Goal: Task Accomplishment & Management: Manage account settings

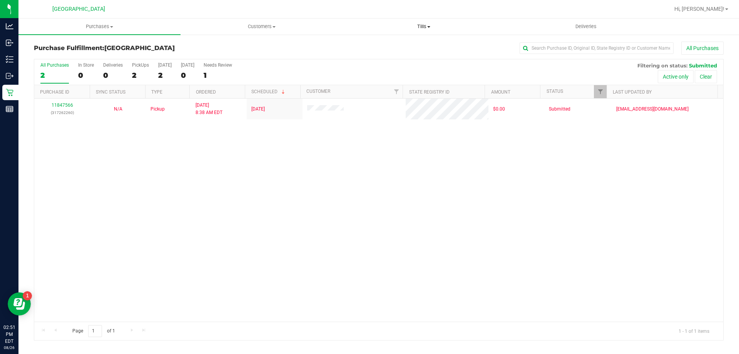
click at [422, 28] on span "Tills" at bounding box center [423, 26] width 161 height 7
click at [406, 46] on li "Manage tills" at bounding box center [424, 46] width 162 height 9
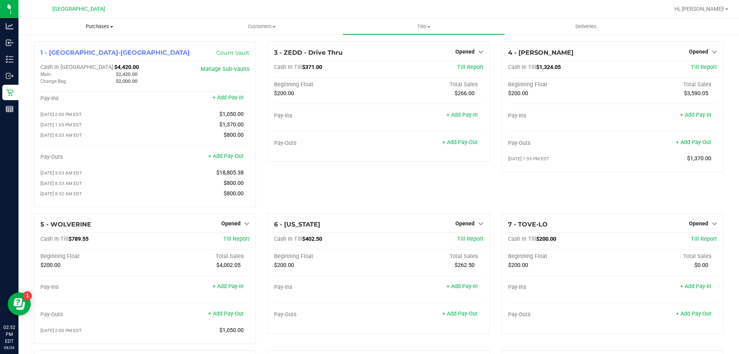
click at [104, 25] on span "Purchases" at bounding box center [99, 26] width 162 height 7
click at [56, 55] on span "Fulfillment" at bounding box center [42, 55] width 48 height 7
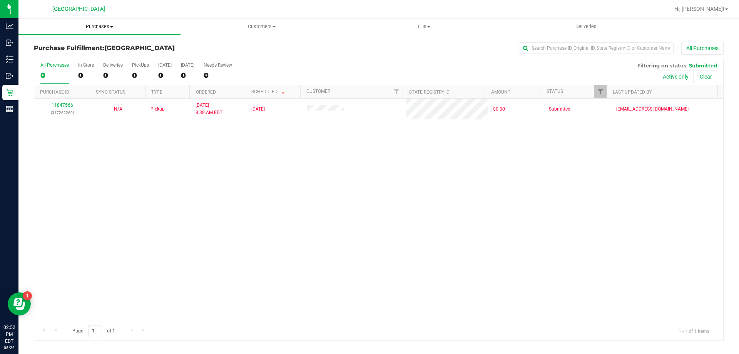
click at [92, 25] on span "Purchases" at bounding box center [99, 26] width 162 height 7
click at [57, 53] on span "Fulfillment" at bounding box center [42, 55] width 48 height 7
click at [419, 27] on span "Tills" at bounding box center [423, 26] width 161 height 7
click at [403, 45] on li "Manage tills" at bounding box center [424, 46] width 162 height 9
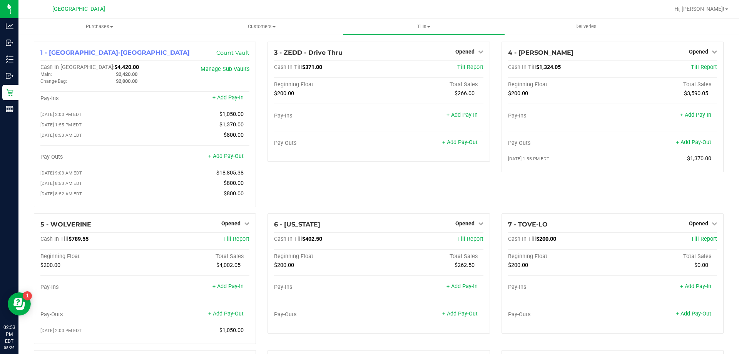
click at [301, 198] on div "3 - ZEDD - Drive Thru Opened Close Till Cash In Till $371.00 Till Report Beginn…" at bounding box center [379, 128] width 234 height 172
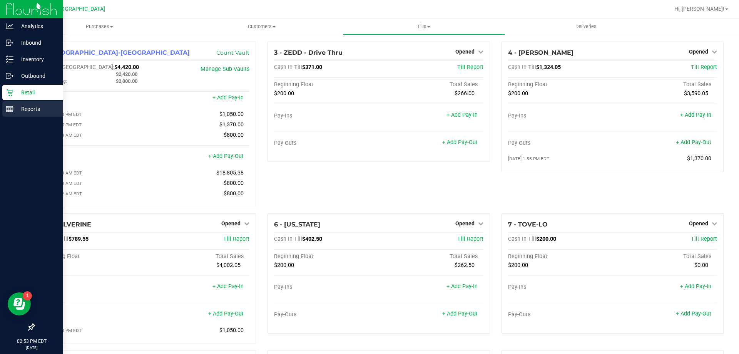
click at [22, 110] on p "Reports" at bounding box center [36, 108] width 46 height 9
click at [34, 108] on p "Reports" at bounding box center [36, 108] width 46 height 9
click at [34, 109] on p "Reports" at bounding box center [36, 108] width 46 height 9
click at [32, 74] on p "Outbound" at bounding box center [36, 75] width 46 height 9
